Goal: Transaction & Acquisition: Purchase product/service

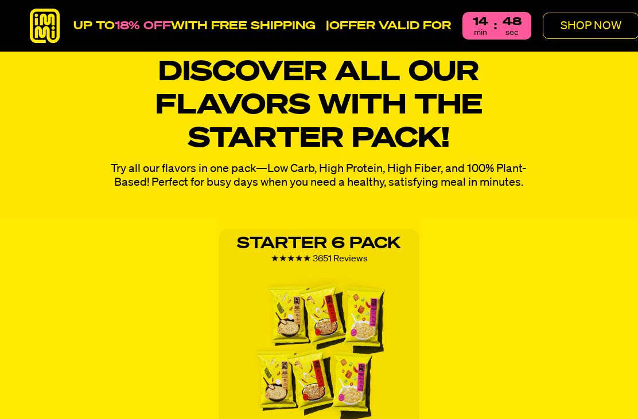
scroll to position [880, 0]
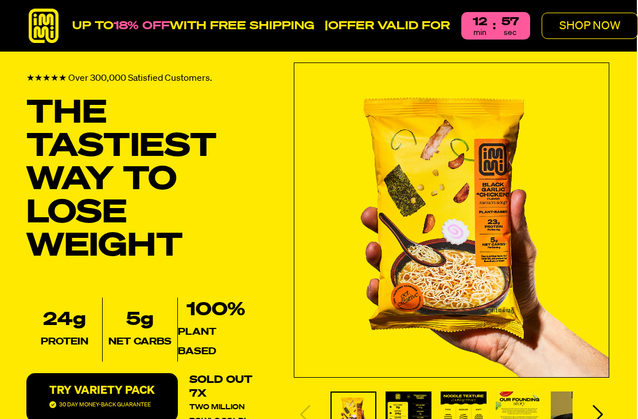
scroll to position [18, 10]
click at [598, 26] on p "SHOP NOW" at bounding box center [589, 25] width 61 height 11
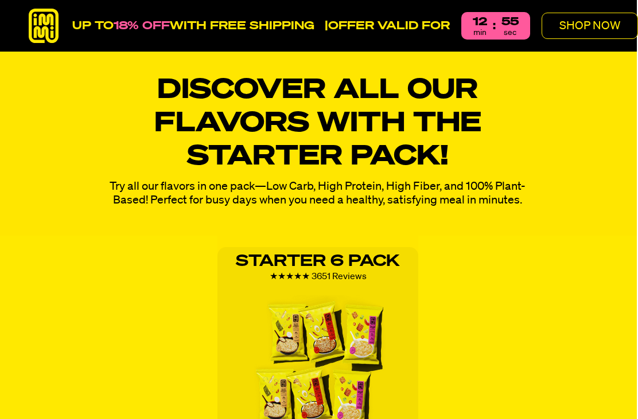
scroll to position [857, 10]
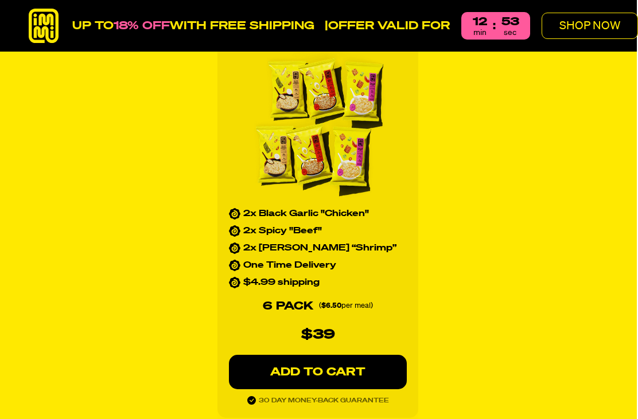
click at [351, 367] on p "ADD TO CART" at bounding box center [318, 372] width 132 height 11
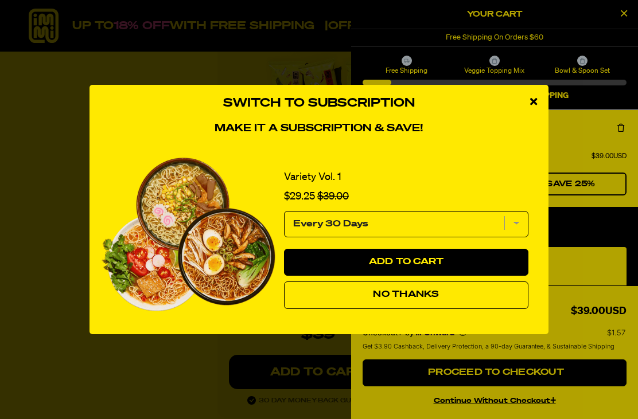
click at [489, 276] on button "Add to Cart" at bounding box center [406, 263] width 244 height 28
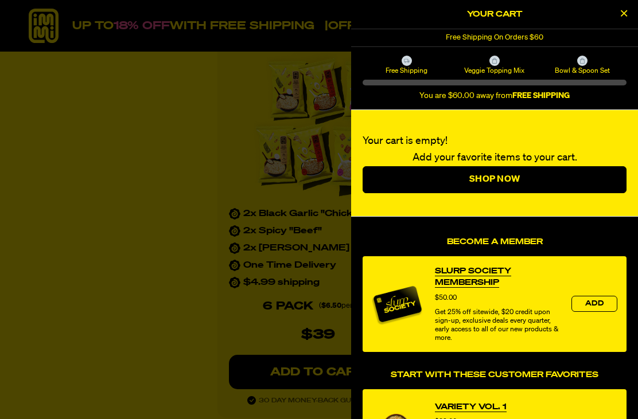
select select "Every 30 Days"
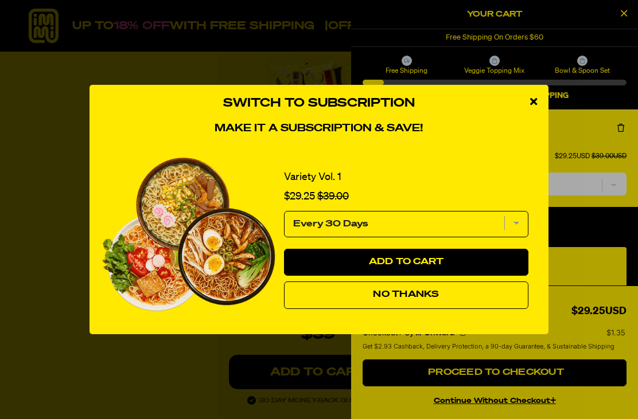
click at [517, 237] on select "Every 30 Days" at bounding box center [406, 224] width 244 height 26
click at [535, 107] on icon "close modal" at bounding box center [533, 101] width 7 height 10
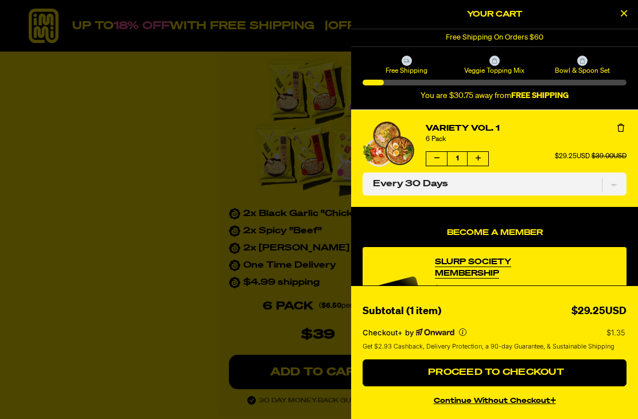
scroll to position [0, 0]
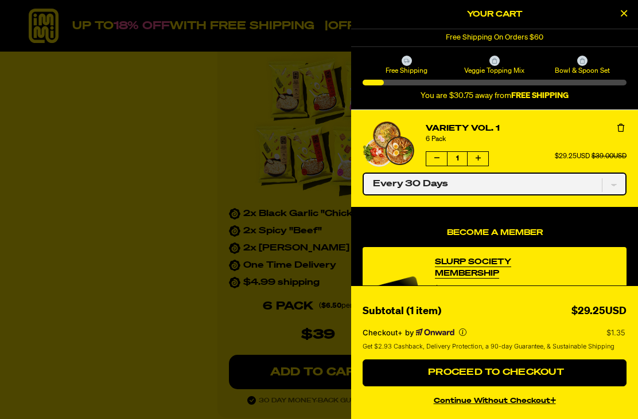
click at [614, 185] on select "One-time only Every 30 Days" at bounding box center [494, 184] width 264 height 23
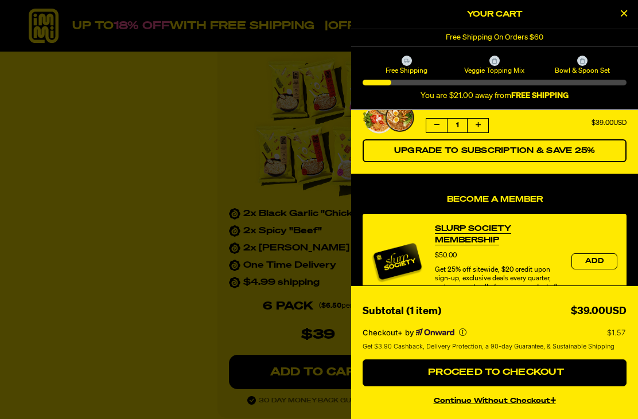
scroll to position [33, 0]
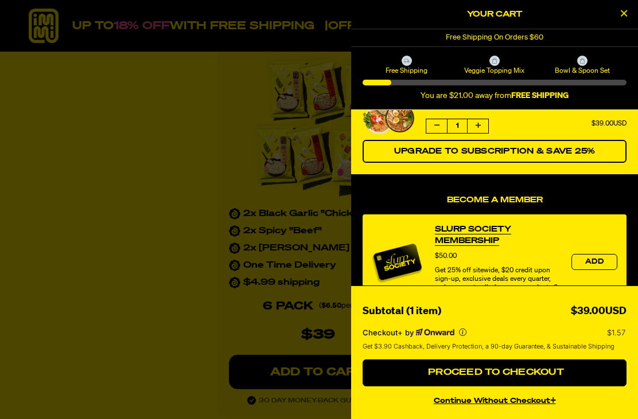
click at [553, 150] on span "Upgrade to Subscription & Save 25%" at bounding box center [494, 151] width 201 height 8
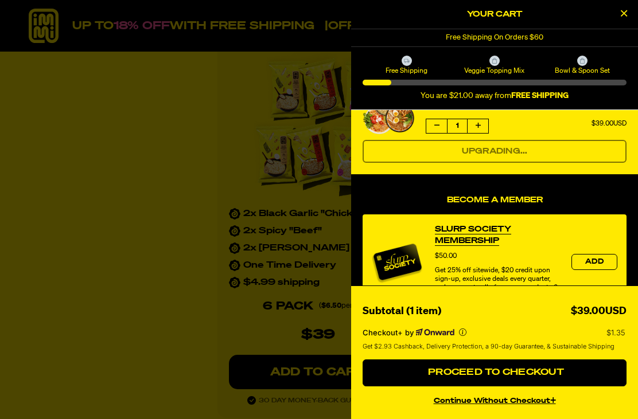
select select "Every 30 Days"
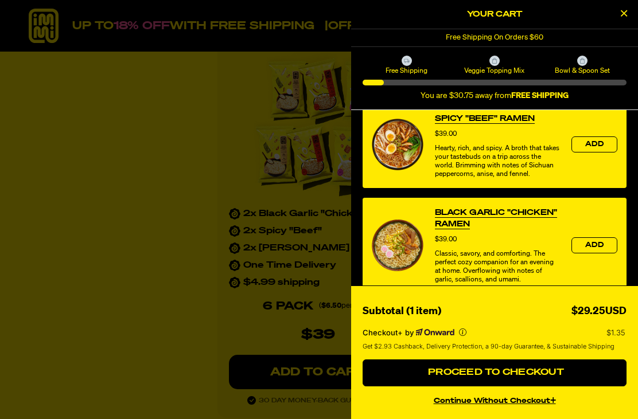
scroll to position [497, 0]
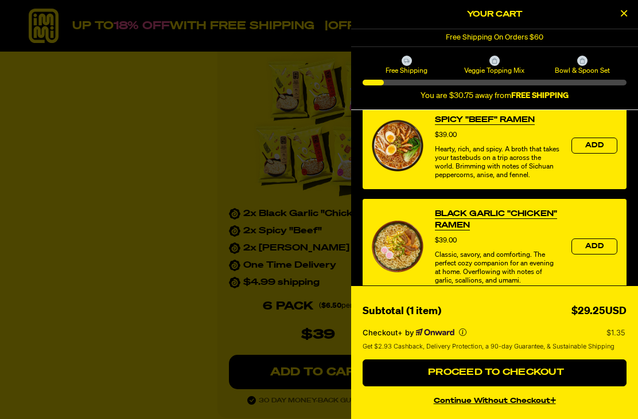
click at [580, 387] on button "Proceed to Checkout" at bounding box center [494, 374] width 264 height 28
